Goal: Information Seeking & Learning: Learn about a topic

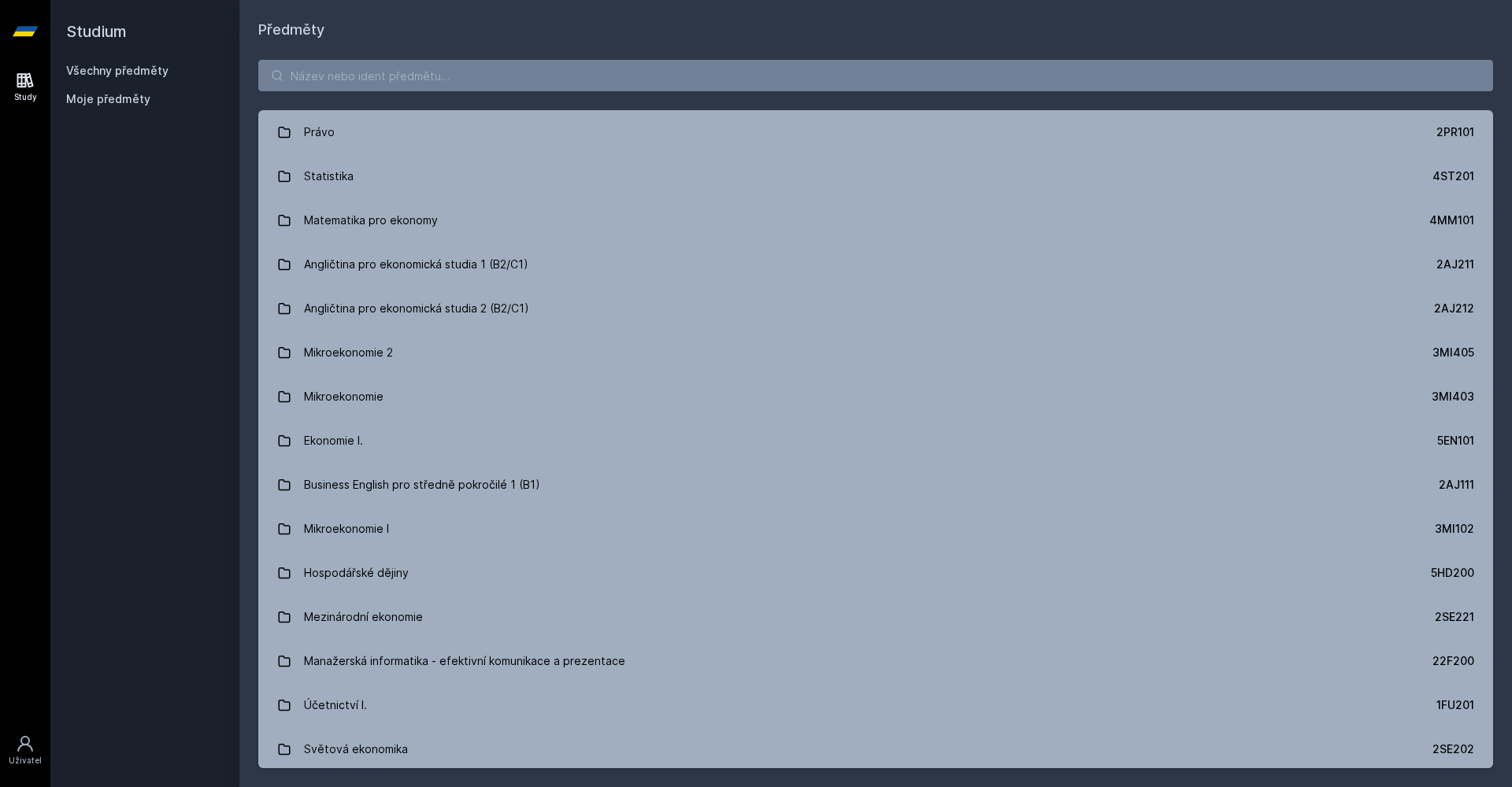
click at [389, 59] on div "Právo 2PR101 Statistika 4ST201 Matematika pro ekonomy 4MM101 Angličtina pro eko…" at bounding box center [875, 413] width 1272 height 745
click at [378, 82] on input "search" at bounding box center [876, 76] width 1234 height 32
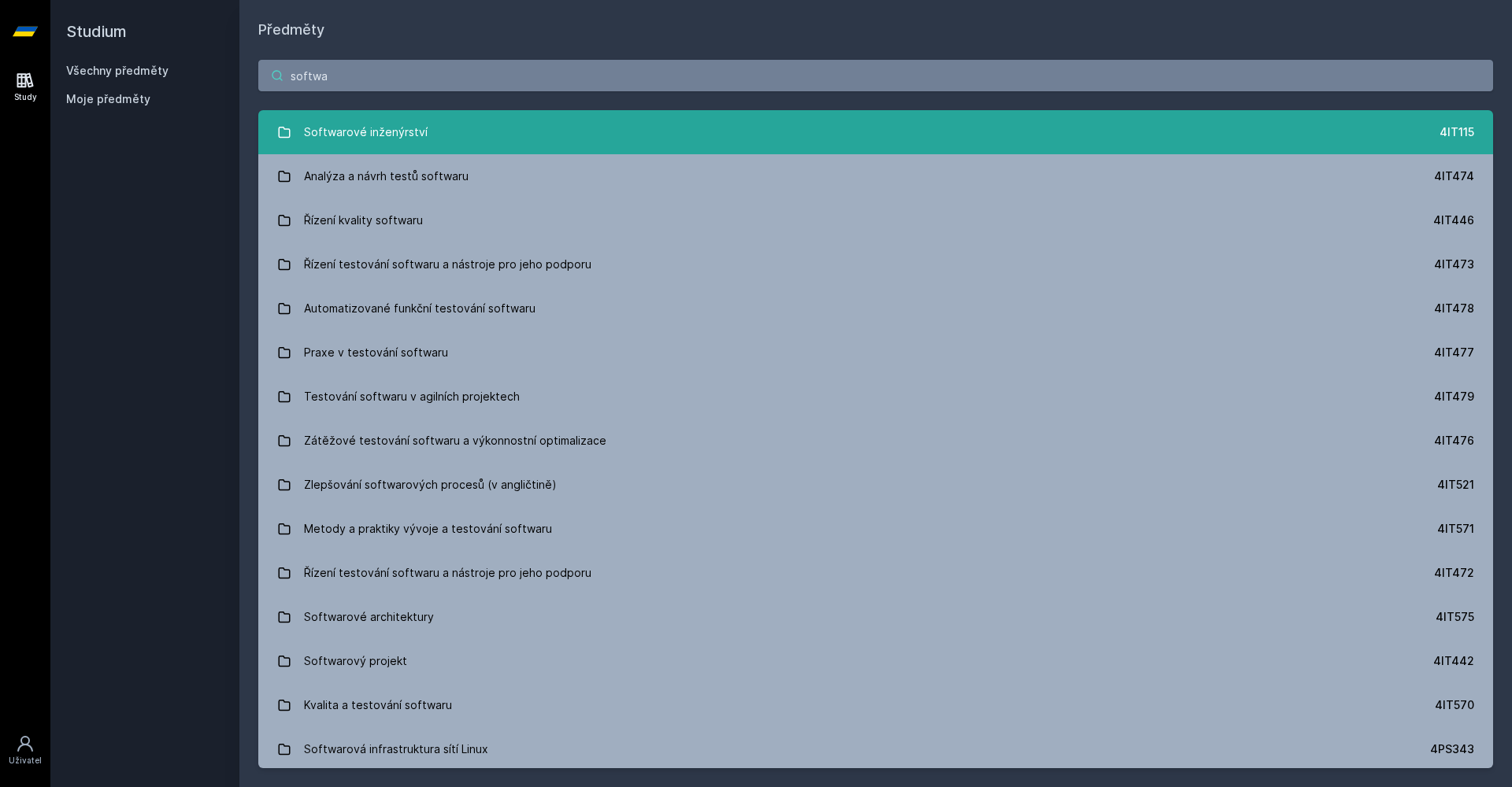
type input "softwa"
click at [358, 147] on div "Softwarové inženýrství" at bounding box center [366, 132] width 124 height 32
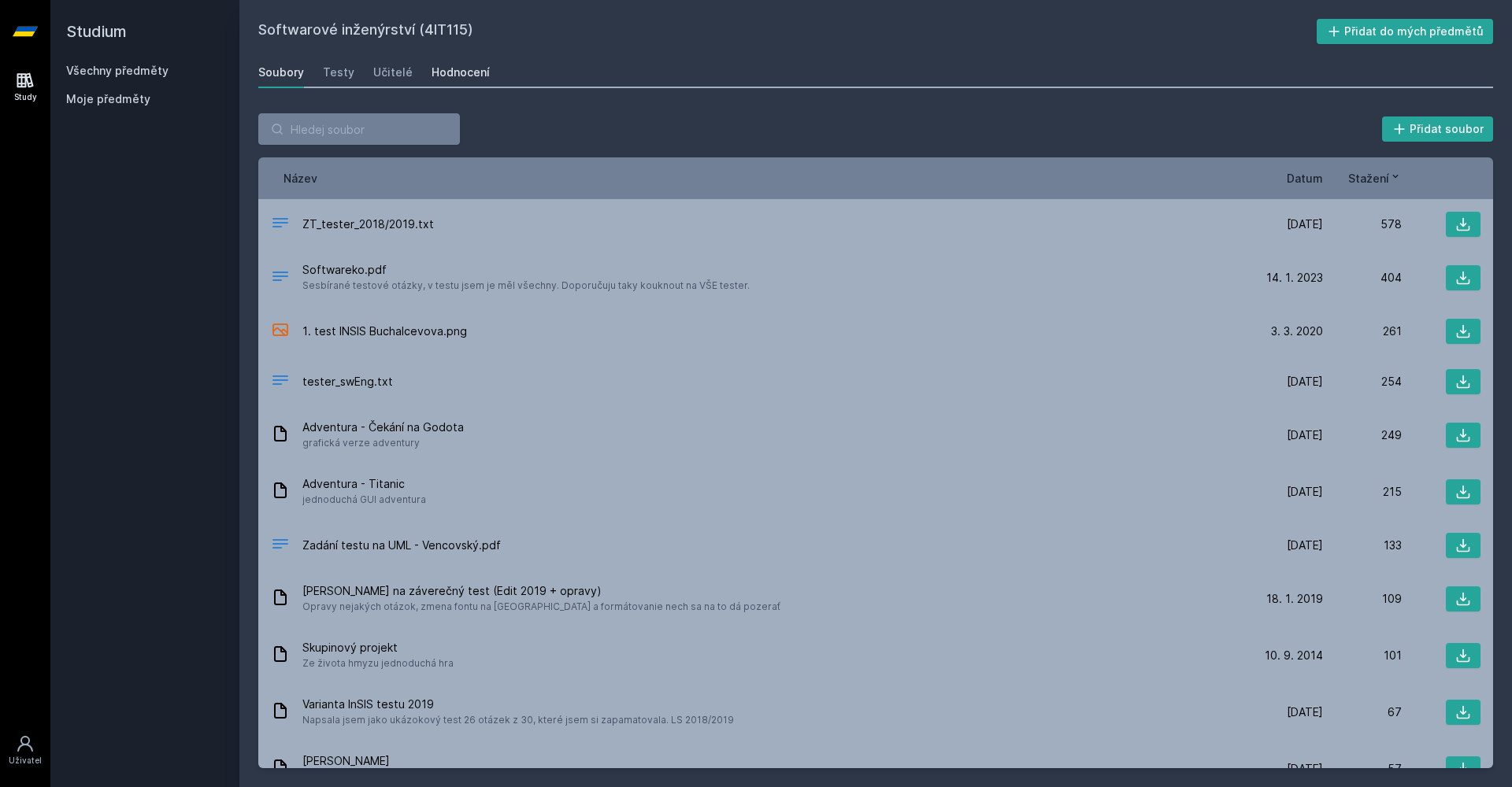
click at [460, 74] on div "Hodnocení" at bounding box center [460, 73] width 58 height 15
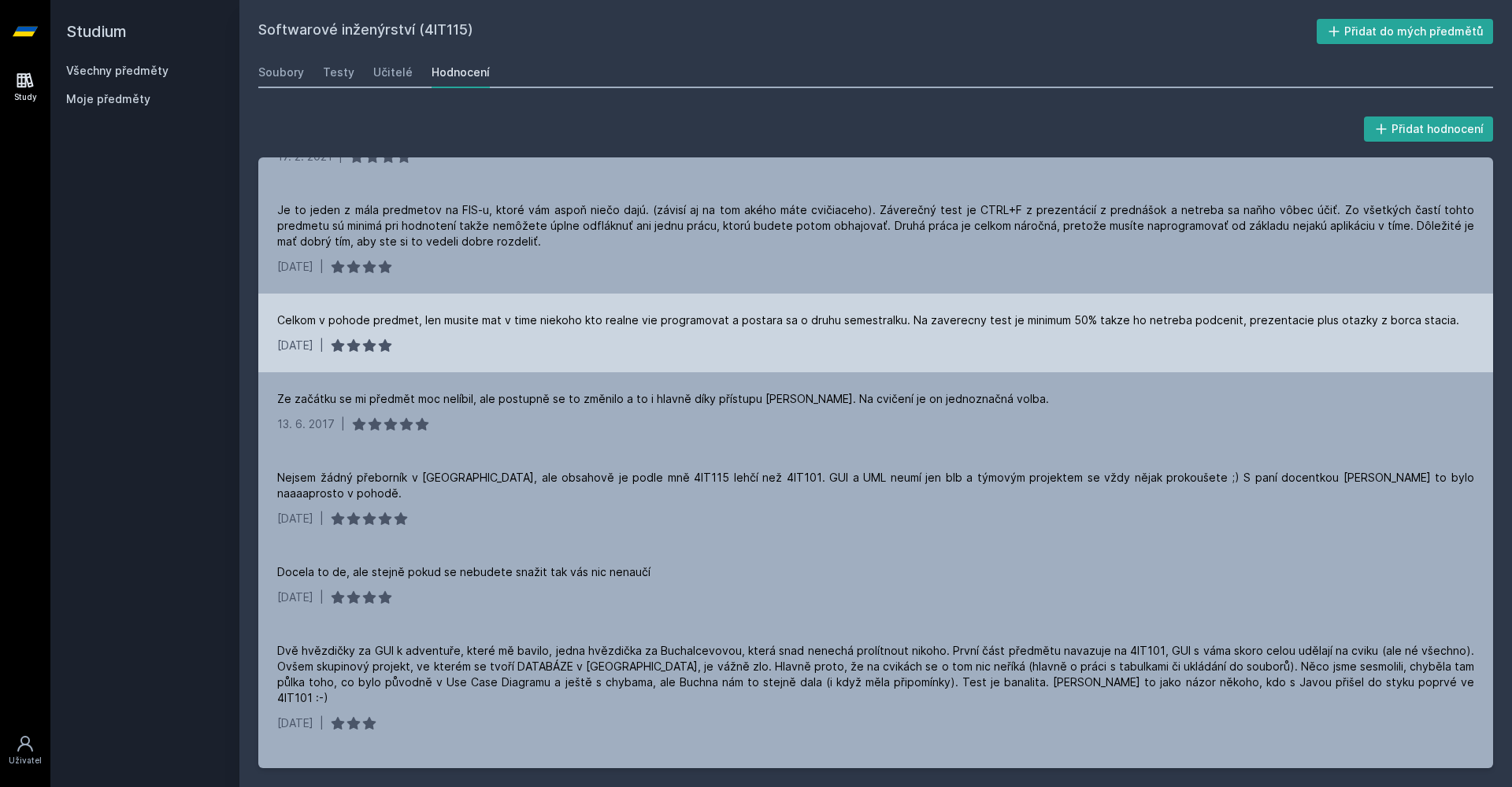
scroll to position [402, 0]
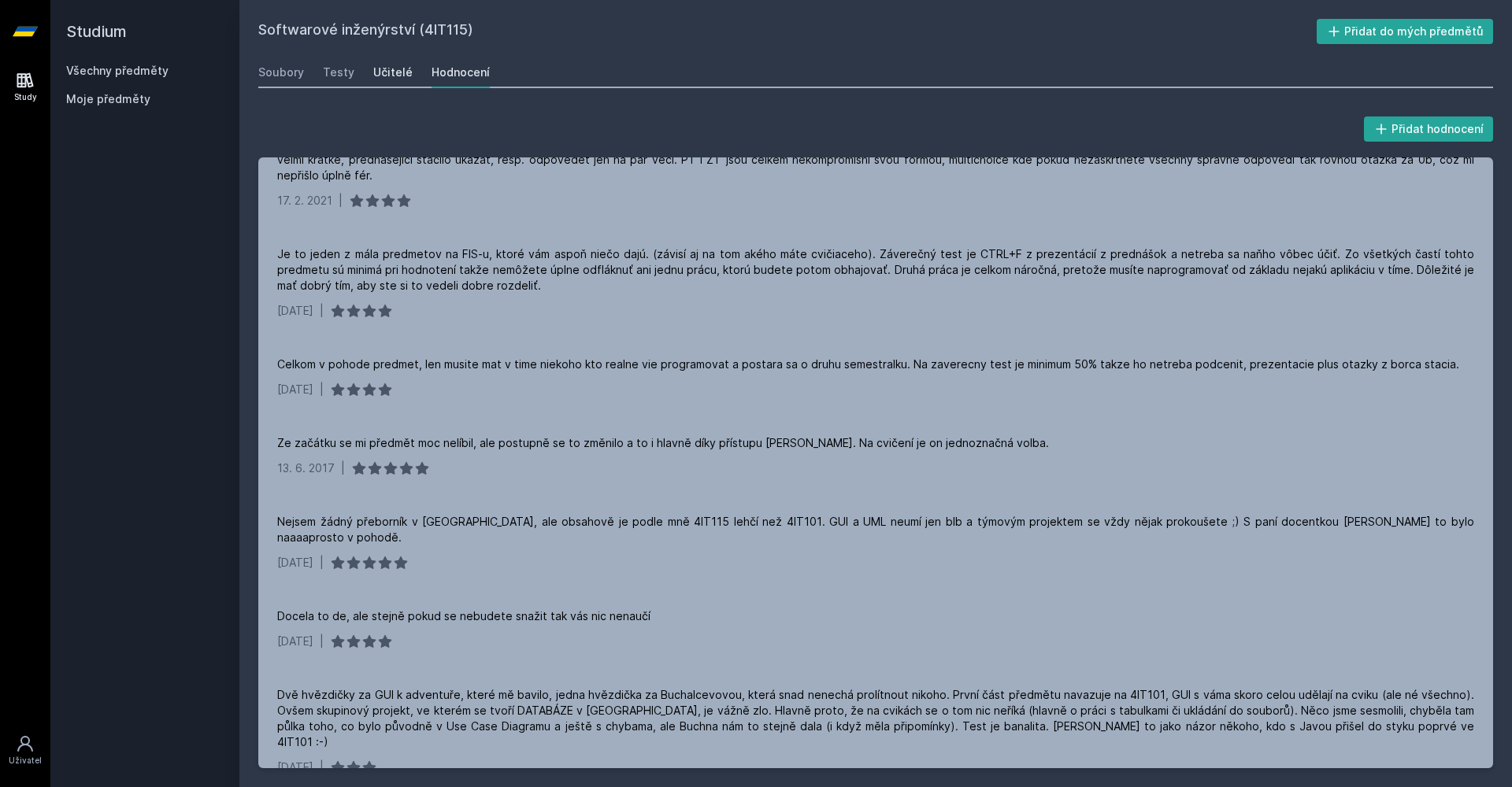
click at [385, 83] on link "Učitelé" at bounding box center [392, 73] width 40 height 32
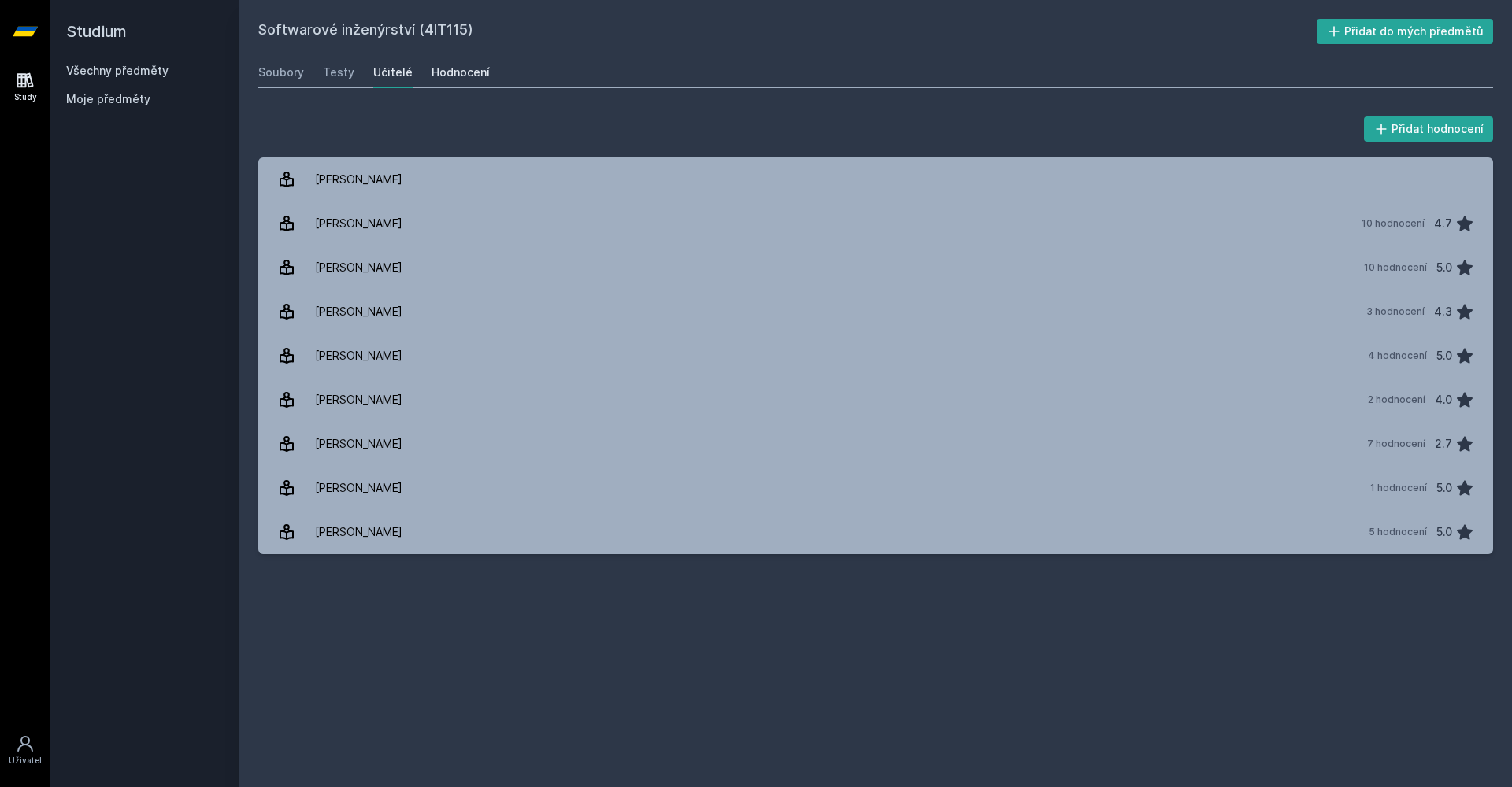
click at [463, 74] on div "Hodnocení" at bounding box center [460, 73] width 58 height 15
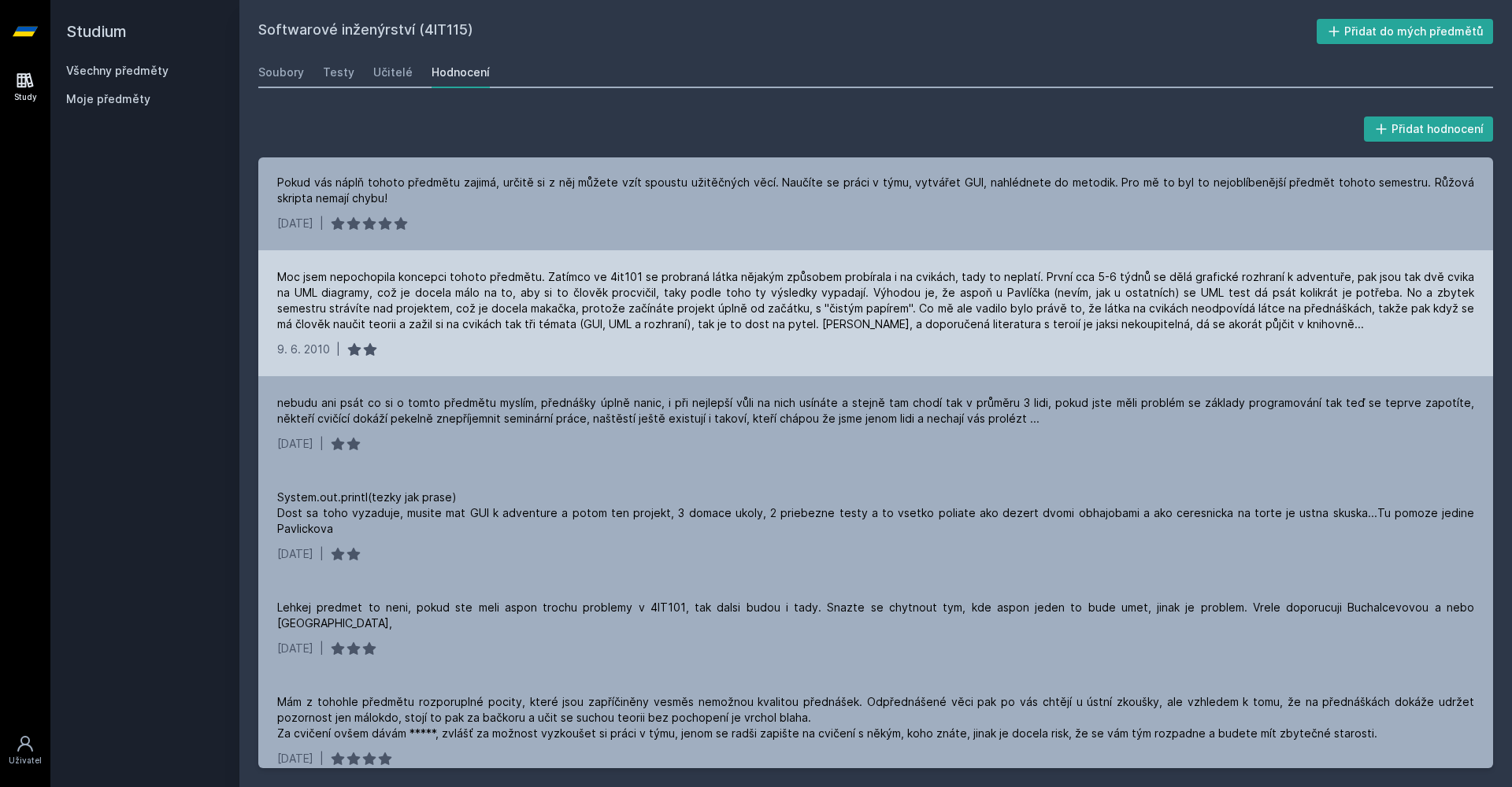
scroll to position [1809, 0]
